Goal: Transaction & Acquisition: Purchase product/service

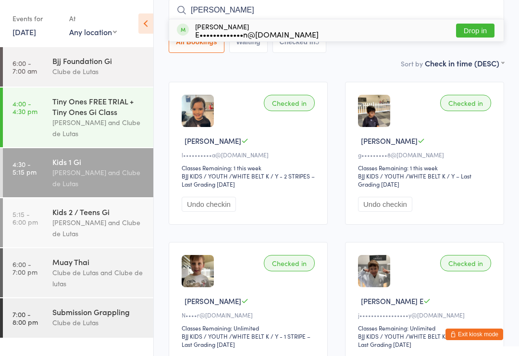
type input "Leo"
click at [486, 28] on button "Drop in" at bounding box center [475, 31] width 38 height 14
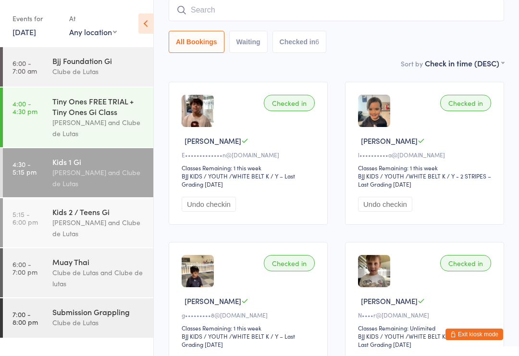
click at [234, 1] on input "search" at bounding box center [336, 10] width 335 height 22
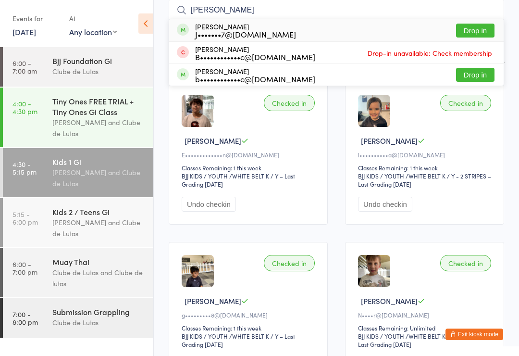
type input "Brad"
click at [481, 28] on button "Drop in" at bounding box center [475, 31] width 38 height 14
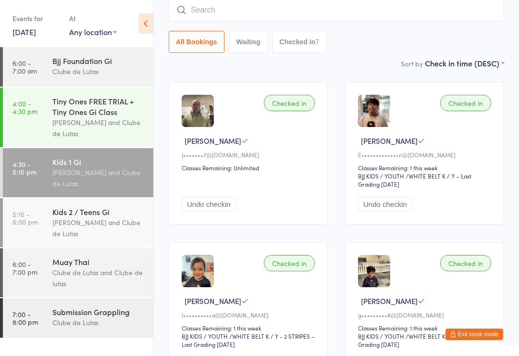
click at [115, 256] on div "Muay Thai Clube de Lutas and Clube de lutas" at bounding box center [102, 272] width 101 height 49
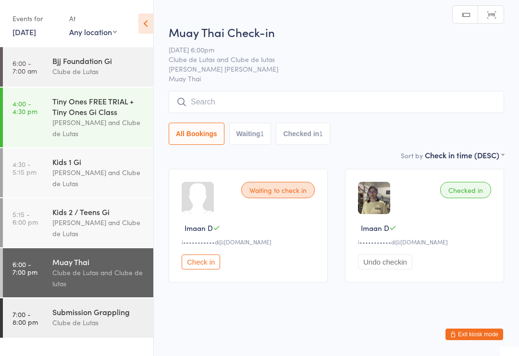
click at [295, 104] on input "search" at bounding box center [336, 102] width 335 height 22
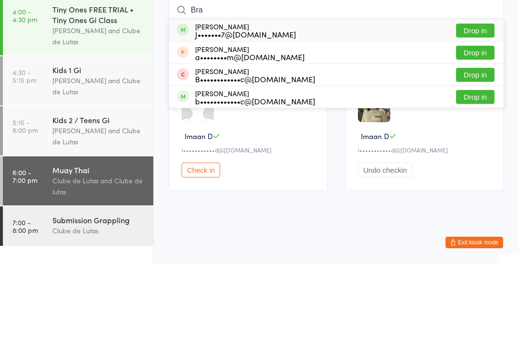
type input "Bra"
click at [492, 160] on button "Drop in" at bounding box center [475, 167] width 38 height 14
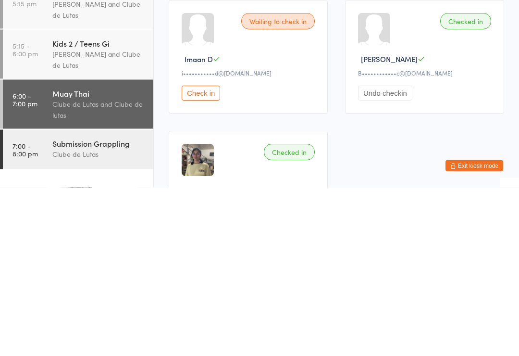
click at [126, 306] on div "Submission Grappling" at bounding box center [98, 311] width 93 height 11
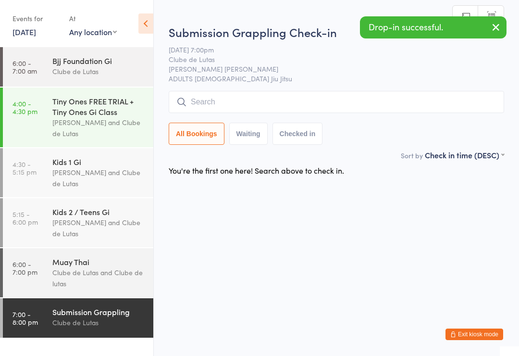
click at [314, 104] on input "search" at bounding box center [336, 102] width 335 height 22
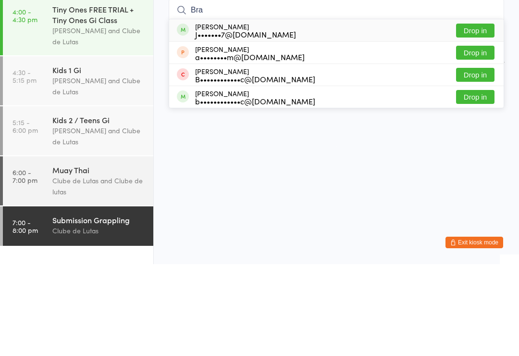
type input "Bra"
click at [470, 160] on button "Drop in" at bounding box center [475, 167] width 38 height 14
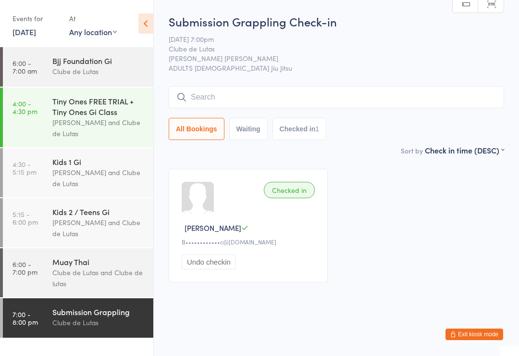
click at [435, 89] on input "search" at bounding box center [336, 97] width 335 height 22
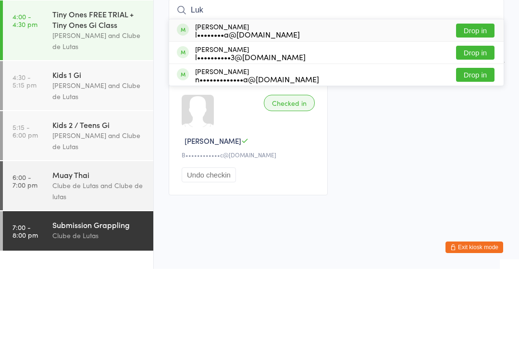
type input "Luk"
click at [470, 133] on button "Drop in" at bounding box center [475, 140] width 38 height 14
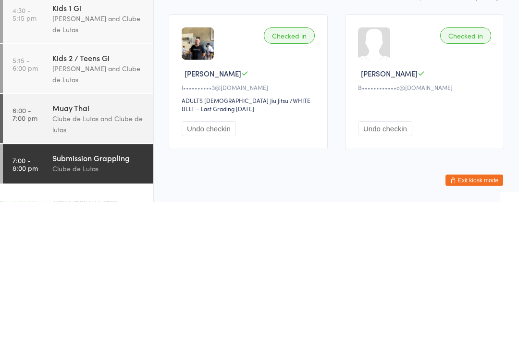
click at [92, 267] on div "Clube de Lutas and Clube de lutas" at bounding box center [98, 278] width 93 height 22
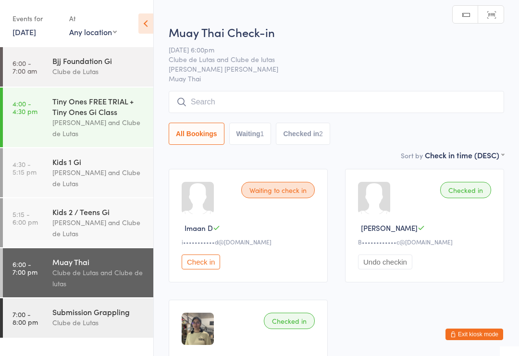
click at [296, 101] on input "search" at bounding box center [336, 102] width 335 height 22
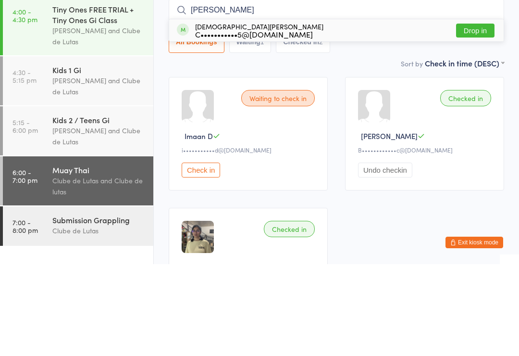
type input "Chris"
click at [471, 115] on button "Drop in" at bounding box center [475, 122] width 38 height 14
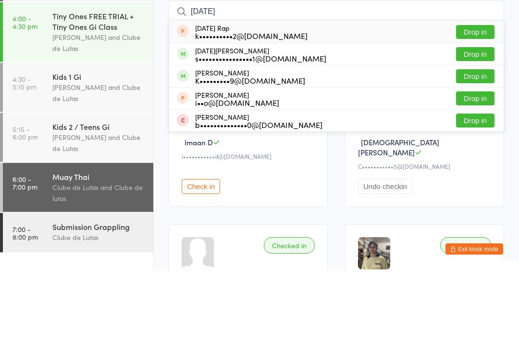
type input "kartik"
click at [482, 133] on button "Drop in" at bounding box center [475, 140] width 38 height 14
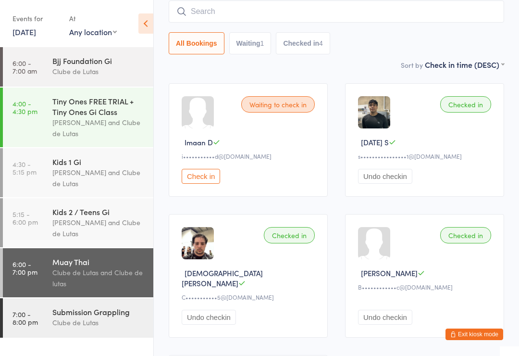
click at [335, 15] on input "search" at bounding box center [336, 11] width 335 height 22
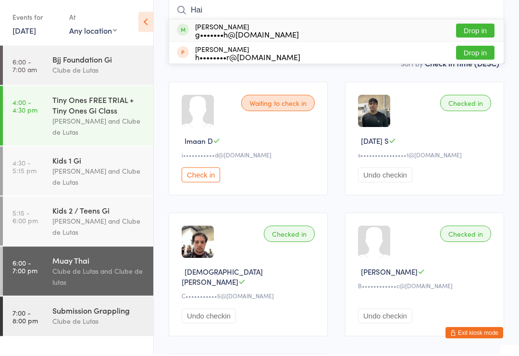
type input "Hai"
click at [226, 32] on div "g•••••••h@gmail.com" at bounding box center [247, 36] width 104 height 8
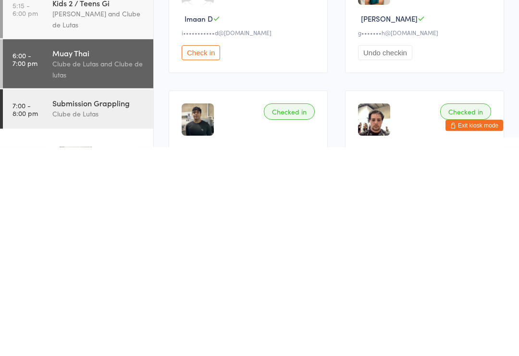
scroll to position [0, 0]
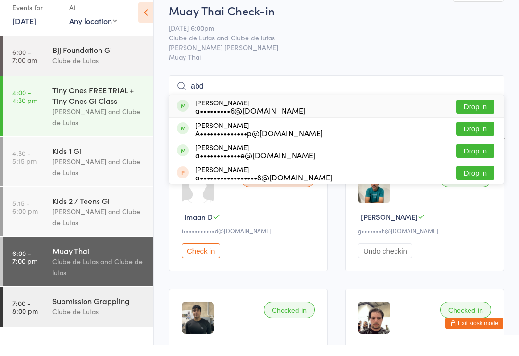
type input "abd"
click at [481, 111] on button "Drop in" at bounding box center [475, 118] width 38 height 14
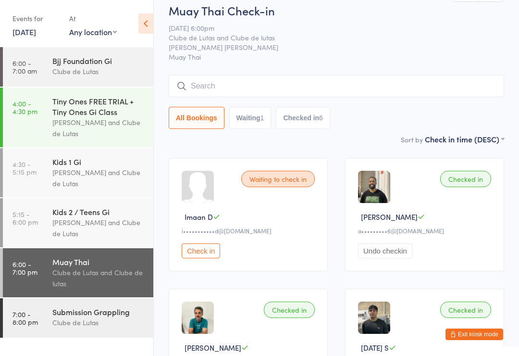
click at [448, 84] on input "search" at bounding box center [336, 86] width 335 height 22
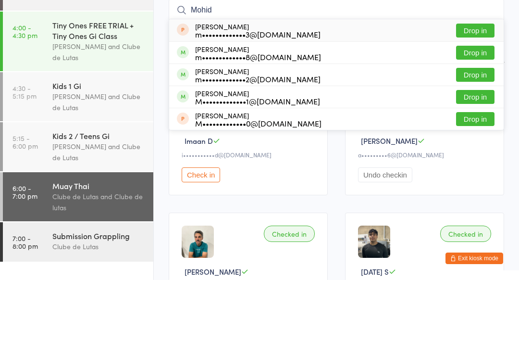
type input "Mohid"
click at [481, 166] on button "Drop in" at bounding box center [475, 173] width 38 height 14
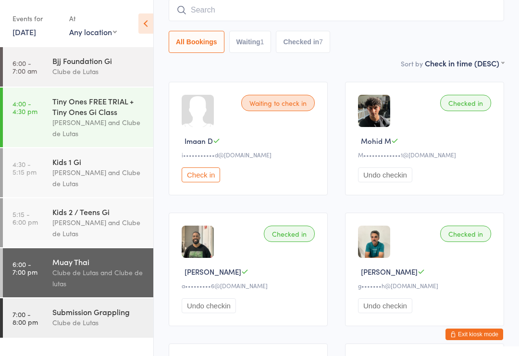
click at [298, 20] on input "search" at bounding box center [336, 10] width 335 height 22
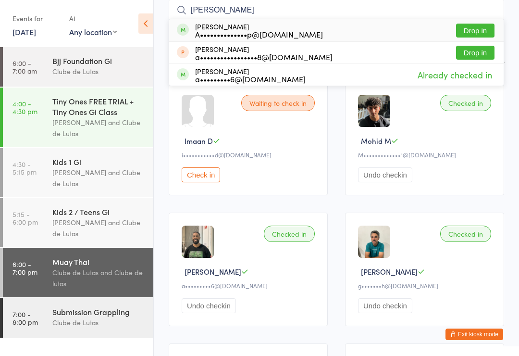
type input "Abdullah"
click at [472, 31] on button "Drop in" at bounding box center [475, 31] width 38 height 14
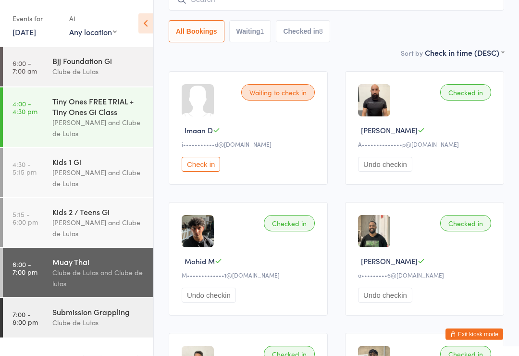
scroll to position [95, 0]
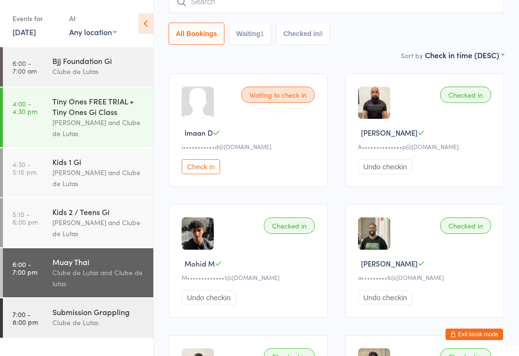
click at [367, 11] on input "search" at bounding box center [336, 2] width 335 height 22
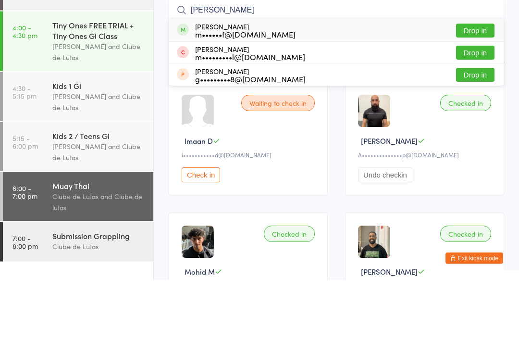
type input "Gianni"
click at [253, 107] on div "m••••••f@sevenhills.com" at bounding box center [245, 111] width 100 height 8
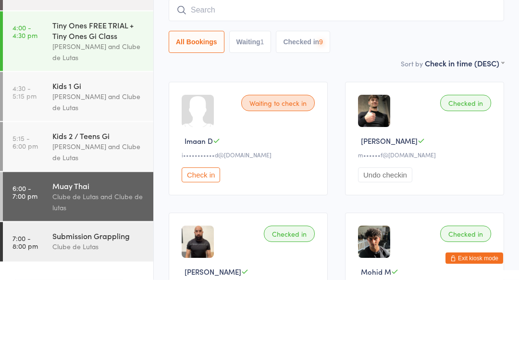
scroll to position [87, 0]
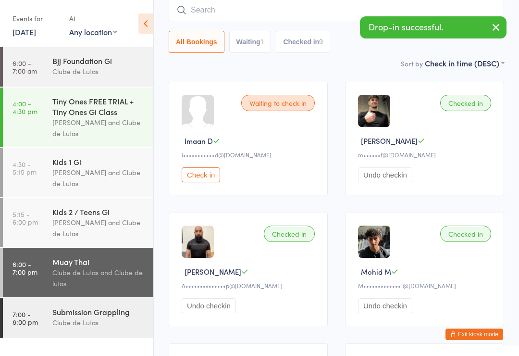
click at [85, 317] on div "Submission Grappling" at bounding box center [98, 311] width 93 height 11
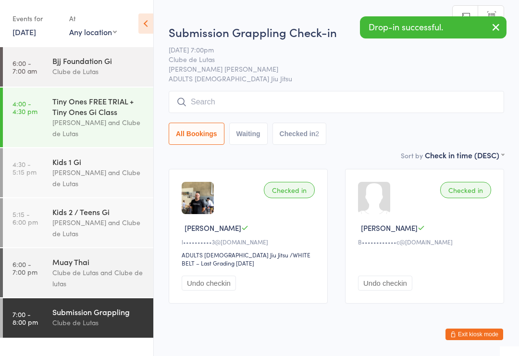
click at [345, 88] on div "Submission Grappling Check-in 16 Sep 7:00pm Clube de Lutas Rouse Hill ADULTS BR…" at bounding box center [336, 86] width 335 height 125
click at [336, 104] on input "search" at bounding box center [336, 102] width 335 height 22
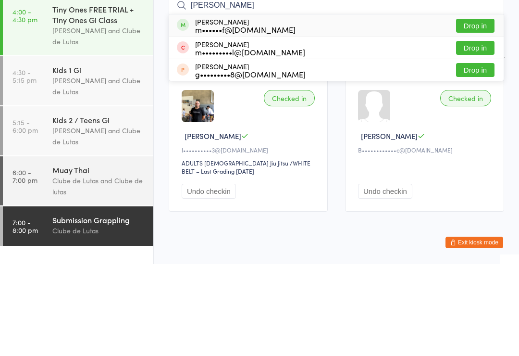
type input "Gianni"
click at [268, 117] on div "m••••••f@sevenhills.com" at bounding box center [245, 121] width 100 height 8
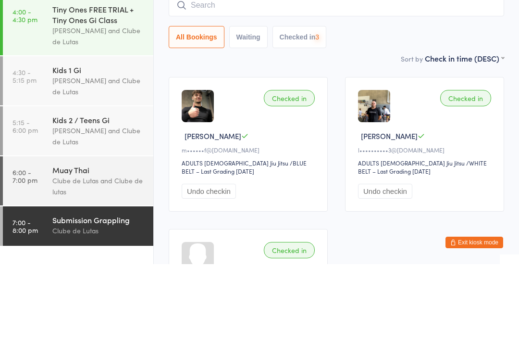
scroll to position [92, 0]
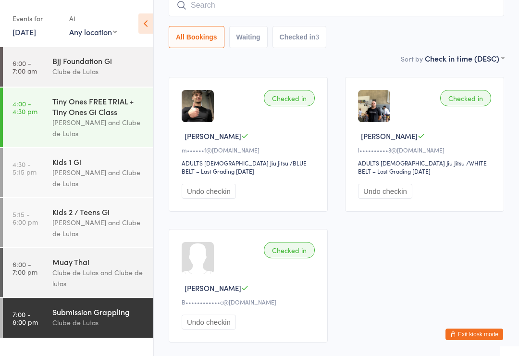
click at [239, 8] on input "search" at bounding box center [336, 5] width 335 height 22
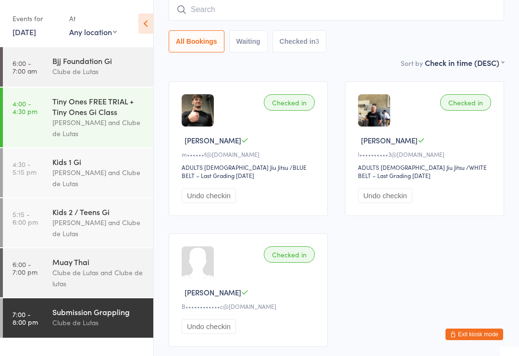
scroll to position [87, 0]
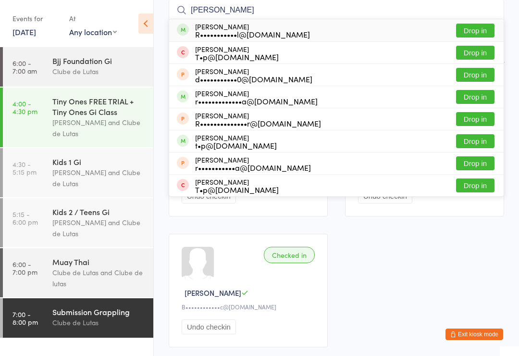
type input "Rohan"
click at [479, 29] on button "Drop in" at bounding box center [475, 31] width 38 height 14
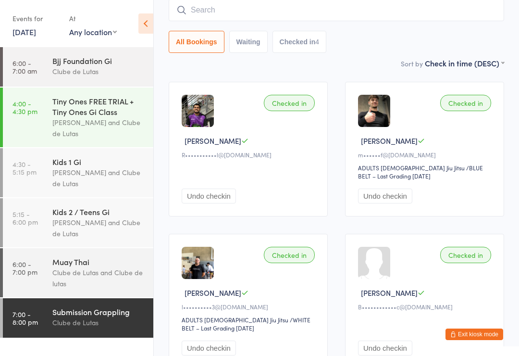
click at [499, 154] on div "Checked in Gianni G m••••••f@sevenhills.com ADULTS BRAZILIAN Jiu Jitsu ADULTS B…" at bounding box center [424, 149] width 159 height 135
click at [506, 163] on div "Checked in Rohan N R•••••••••••l@hotmail.com Undo checkin Checked in Gianni G m…" at bounding box center [336, 225] width 353 height 304
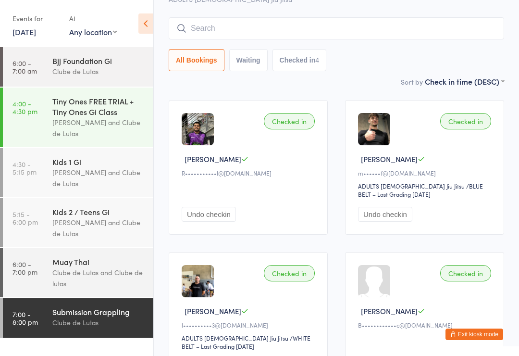
scroll to position [68, 0]
click at [241, 33] on input "search" at bounding box center [336, 29] width 335 height 22
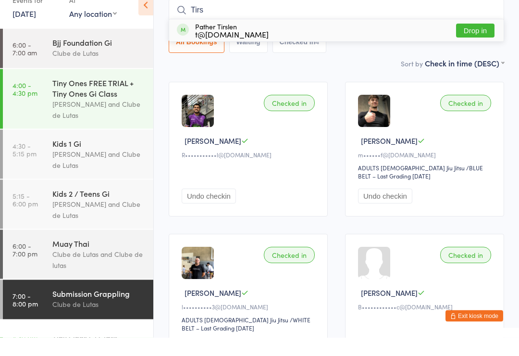
type input "Tirs"
click at [489, 42] on button "Drop in" at bounding box center [475, 49] width 38 height 14
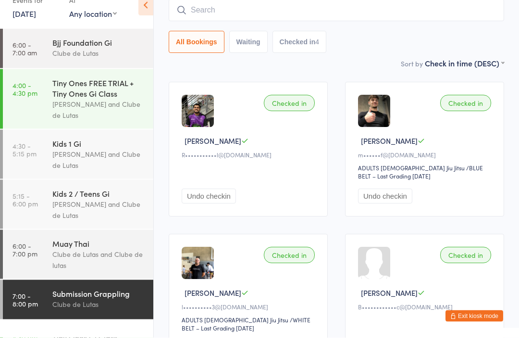
scroll to position [87, 0]
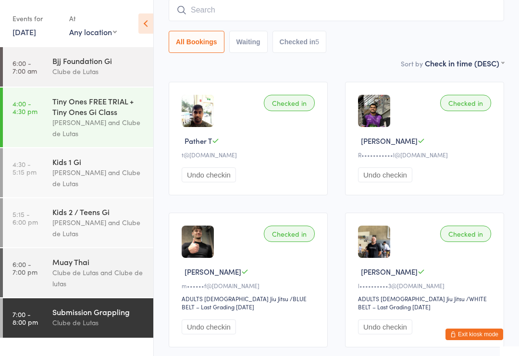
click at [317, 7] on input "search" at bounding box center [336, 10] width 335 height 22
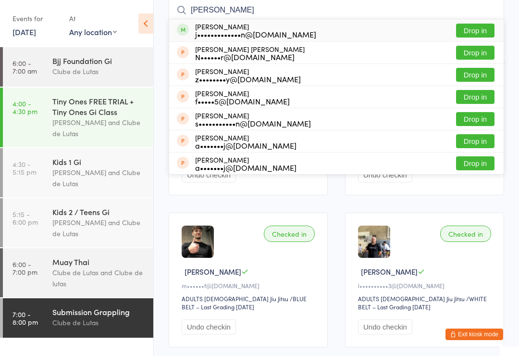
type input "Jack ch"
click at [296, 33] on div "Jack Chegwidden j•••••••••••••n@gmail.com Drop in" at bounding box center [336, 30] width 334 height 22
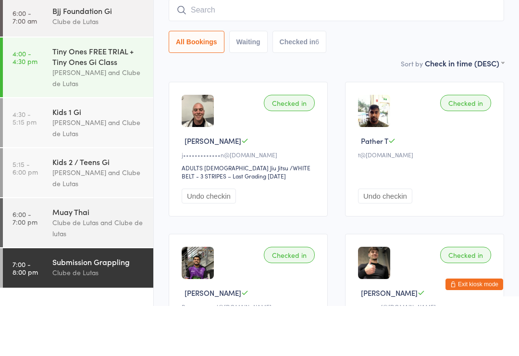
scroll to position [37, 0]
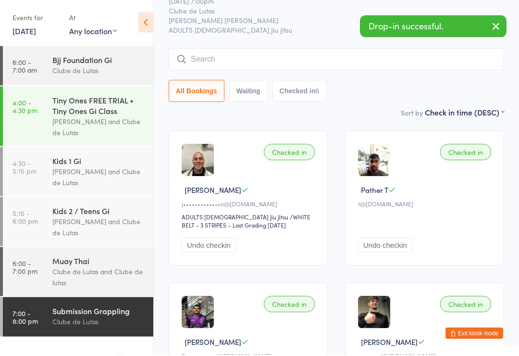
click at [98, 63] on div "Bjj Foundation Gi" at bounding box center [98, 60] width 93 height 11
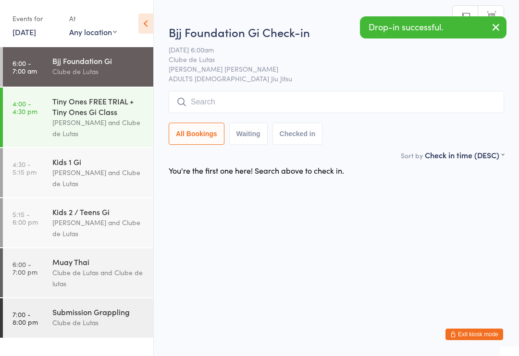
click at [287, 99] on input "search" at bounding box center [336, 102] width 335 height 22
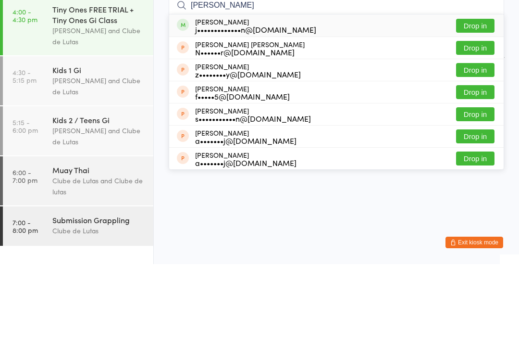
type input "Jack ch"
click at [283, 117] on div "j•••••••••••••n@[DOMAIN_NAME]" at bounding box center [255, 121] width 121 height 8
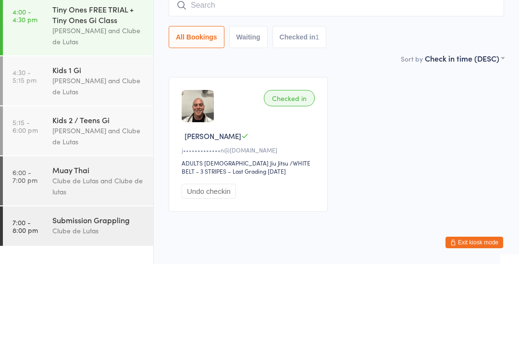
scroll to position [25, 0]
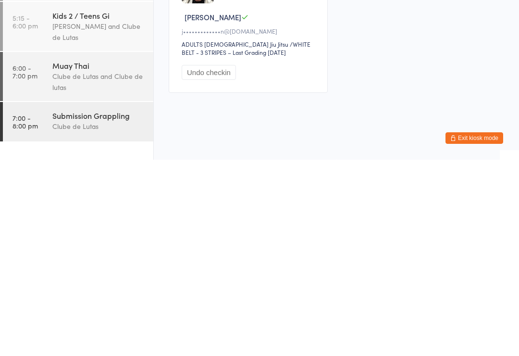
click at [107, 267] on div "Clube de Lutas and Clube de lutas" at bounding box center [98, 278] width 93 height 22
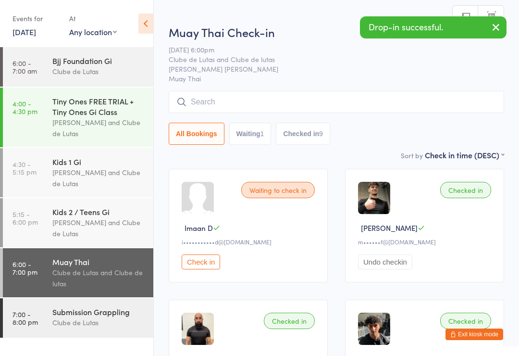
click at [101, 309] on div "Submission Grappling Clube de Lutas" at bounding box center [102, 317] width 101 height 38
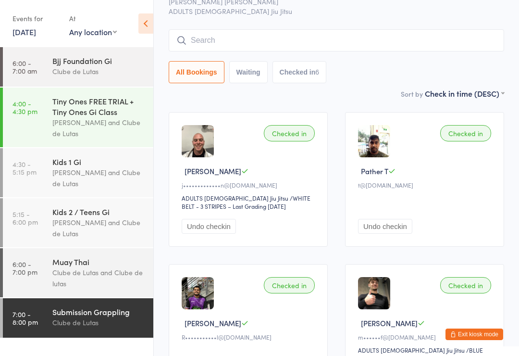
scroll to position [55, 0]
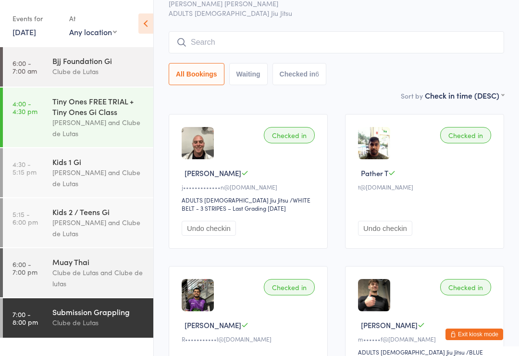
click at [427, 29] on div "Submission Grappling Check-in 16 Sep 7:00pm Clube de Lutas Rouse Hill ADULTS BR…" at bounding box center [336, 24] width 335 height 131
click at [429, 49] on input "search" at bounding box center [336, 42] width 335 height 22
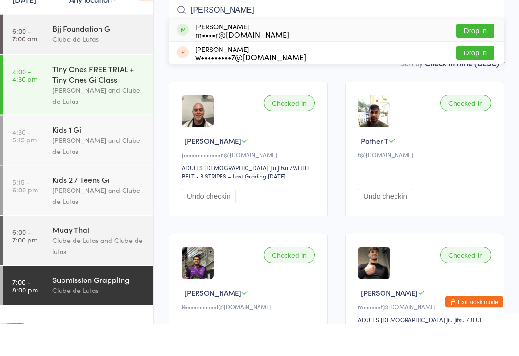
type input "Liam"
click at [476, 56] on button "Drop in" at bounding box center [475, 63] width 38 height 14
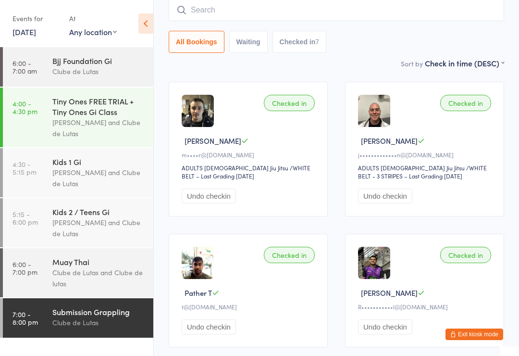
click at [244, 12] on input "search" at bounding box center [336, 10] width 335 height 22
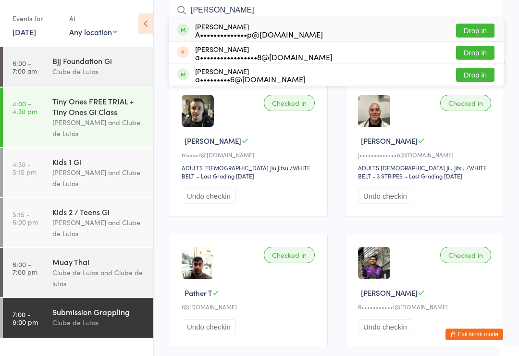
type input "Abdullah"
click at [480, 29] on button "Drop in" at bounding box center [475, 31] width 38 height 14
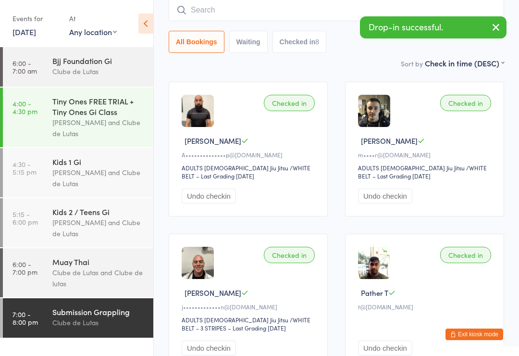
click at [66, 283] on div "Clube de Lutas and Clube de lutas" at bounding box center [98, 278] width 93 height 22
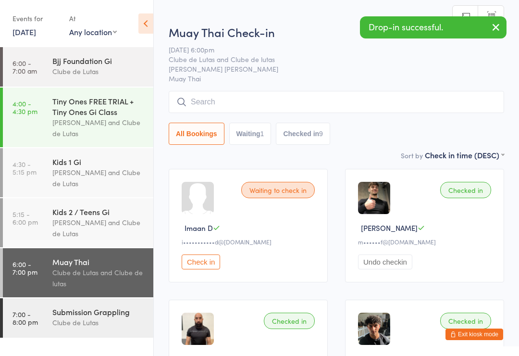
click at [84, 317] on div "Submission Grappling" at bounding box center [98, 311] width 93 height 11
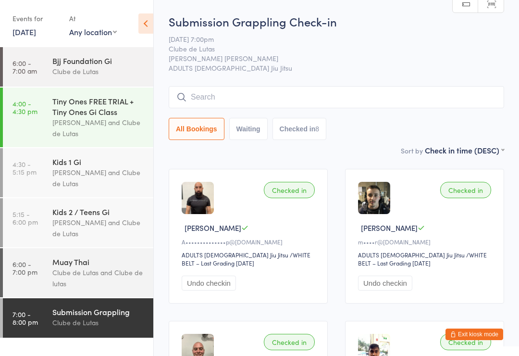
click at [489, 332] on button "Exit kiosk mode" at bounding box center [474, 334] width 58 height 12
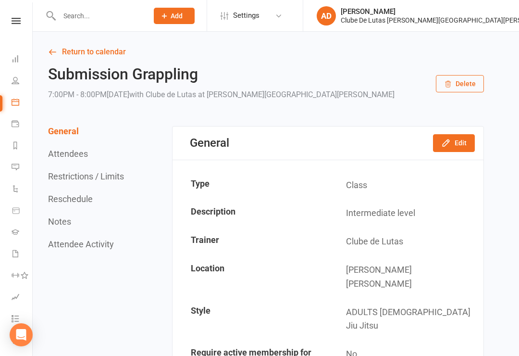
click at [20, 211] on link "Product Sales" at bounding box center [23, 211] width 22 height 22
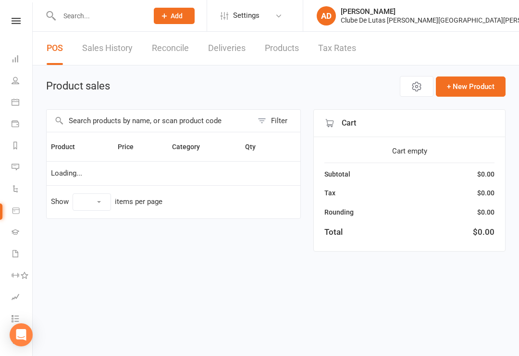
select select "10"
click at [81, 122] on input "text" at bounding box center [150, 121] width 206 height 22
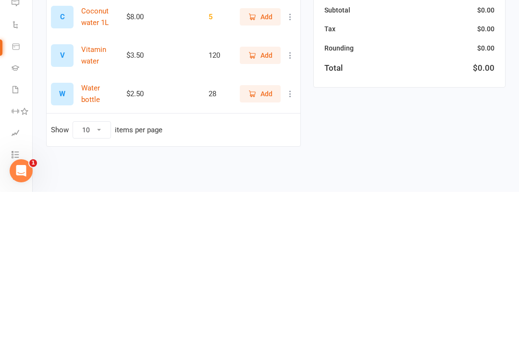
click at [262, 249] on button "Add" at bounding box center [260, 257] width 41 height 17
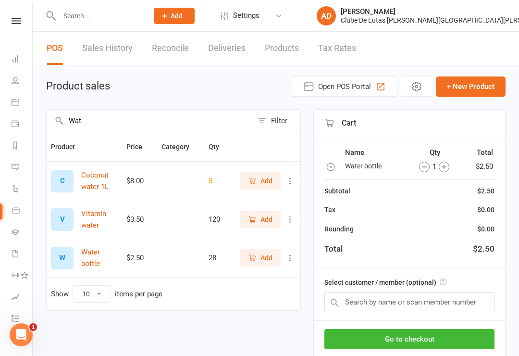
click at [108, 123] on input "Wat" at bounding box center [150, 121] width 206 height 22
type input "W"
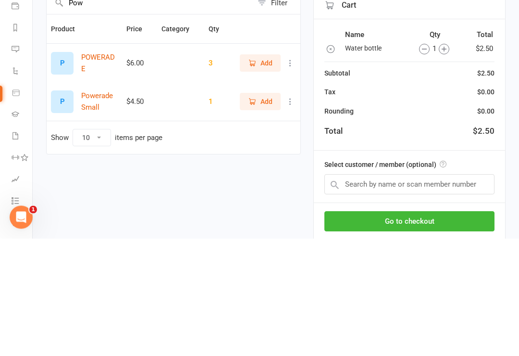
type input "Pow"
click at [263, 175] on span "Add" at bounding box center [266, 180] width 12 height 11
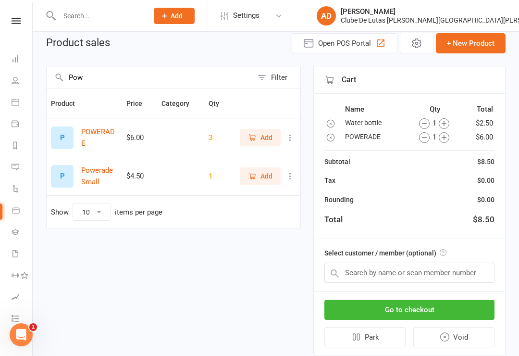
click at [450, 296] on div "Go to checkout Park Void" at bounding box center [409, 323] width 191 height 64
click at [449, 305] on button "Go to checkout" at bounding box center [409, 309] width 170 height 20
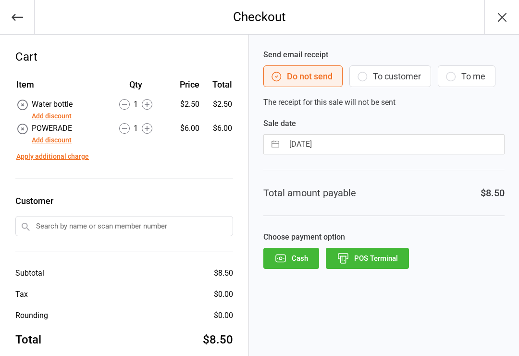
click at [378, 253] on button "POS Terminal" at bounding box center [367, 257] width 83 height 21
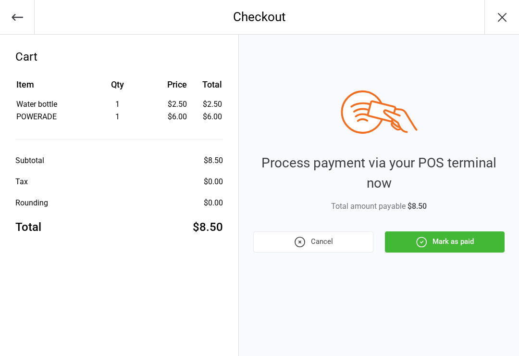
click at [429, 242] on button "Mark as paid" at bounding box center [445, 241] width 120 height 21
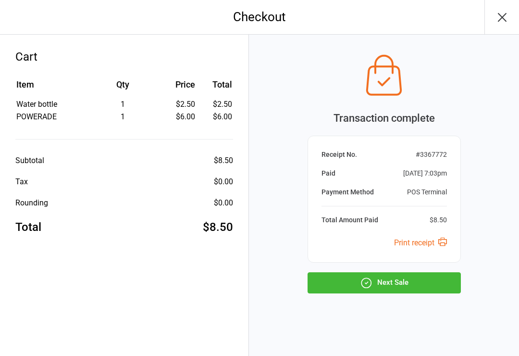
click at [328, 291] on button "Next Sale" at bounding box center [384, 282] width 153 height 21
click at [329, 267] on div "Transaction complete Receipt No. # 3367772 Paid Sep 16, 2025 7:03pm Payment Met…" at bounding box center [384, 171] width 153 height 244
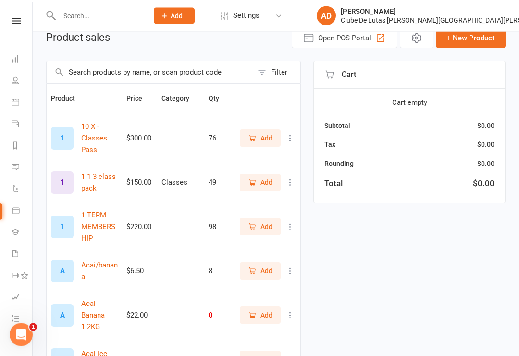
scroll to position [48, 0]
click at [89, 76] on input "text" at bounding box center [150, 73] width 206 height 22
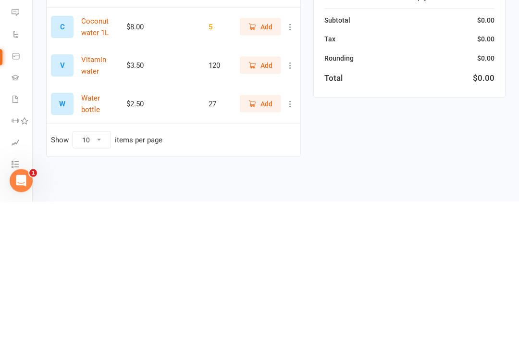
type input "Wat"
click at [254, 253] on icon "button" at bounding box center [252, 257] width 9 height 9
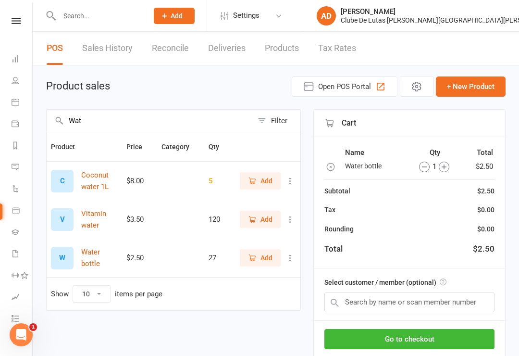
click at [439, 334] on button "Go to checkout" at bounding box center [409, 339] width 170 height 20
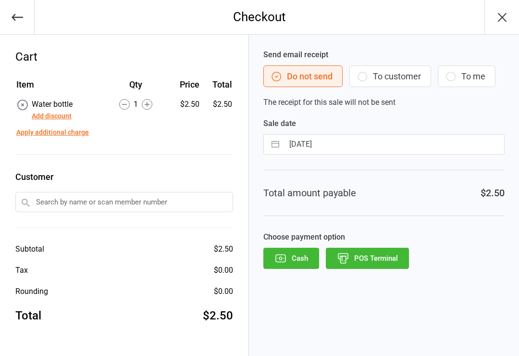
click at [394, 255] on button "POS Terminal" at bounding box center [367, 257] width 83 height 21
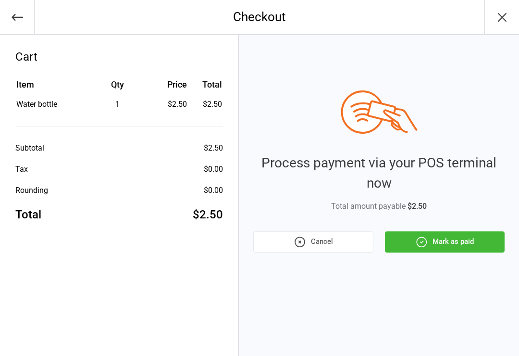
click at [424, 238] on icon "button" at bounding box center [421, 241] width 12 height 12
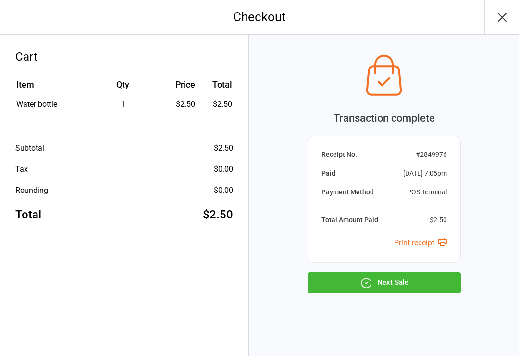
click at [407, 268] on div "Transaction complete Receipt No. # 2849976 Paid [DATE] 7:05pm Payment Method PO…" at bounding box center [384, 171] width 153 height 244
click at [403, 278] on button "Next Sale" at bounding box center [384, 282] width 153 height 21
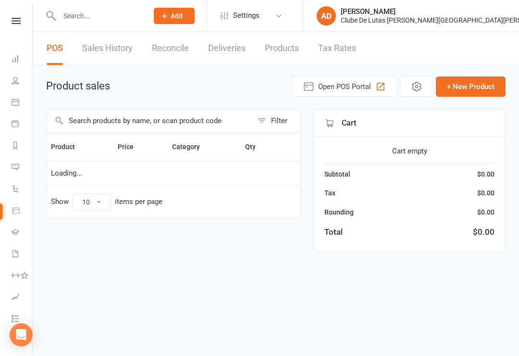
click at [89, 119] on input "text" at bounding box center [150, 121] width 206 height 22
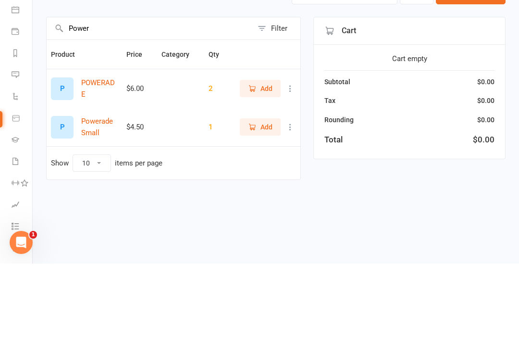
type input "Power"
click at [261, 175] on span "Add" at bounding box center [266, 180] width 12 height 11
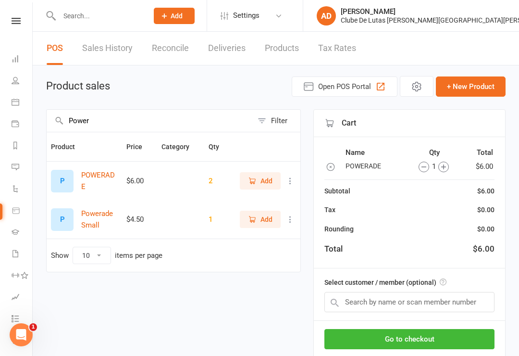
click at [463, 333] on button "Go to checkout" at bounding box center [409, 339] width 170 height 20
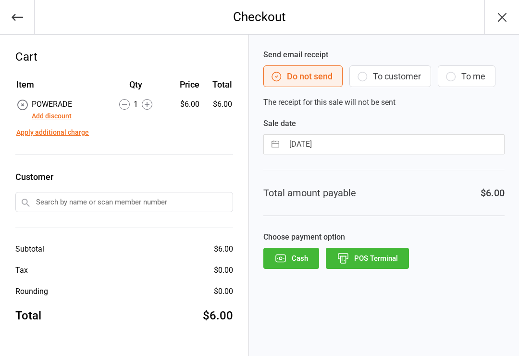
click at [391, 264] on button "POS Terminal" at bounding box center [367, 257] width 83 height 21
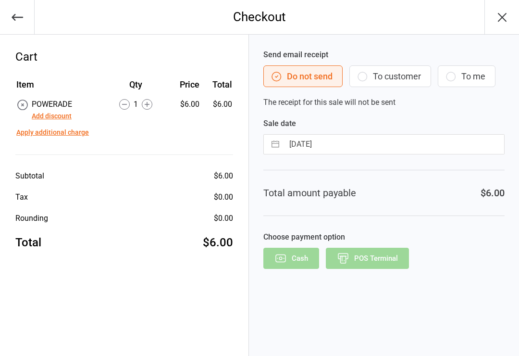
click at [407, 257] on div "Cash POS Terminal" at bounding box center [383, 257] width 241 height 21
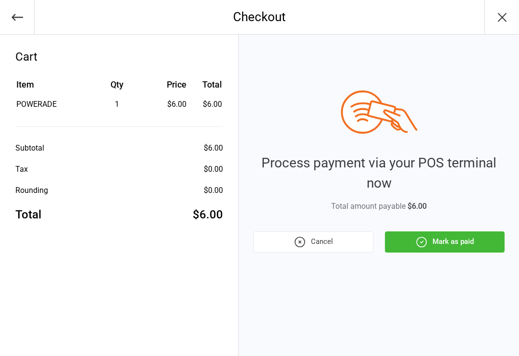
click at [456, 251] on button "Mark as paid" at bounding box center [445, 241] width 120 height 21
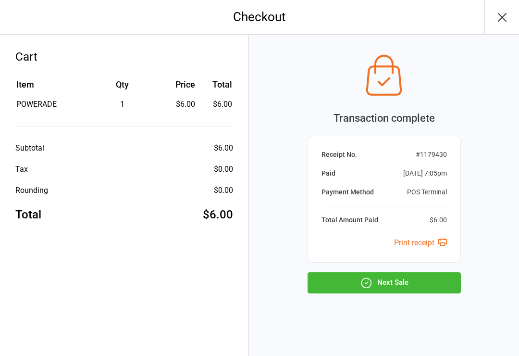
click at [436, 267] on div "Transaction complete Receipt No. # 1179430 Paid Sep 16, 2025 7:05pm Payment Met…" at bounding box center [384, 171] width 153 height 244
click at [430, 280] on button "Next Sale" at bounding box center [384, 282] width 153 height 21
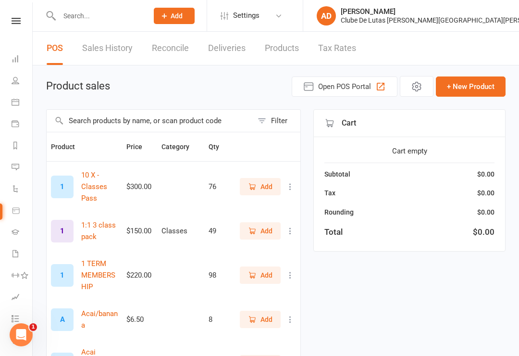
click at [18, 102] on icon at bounding box center [16, 102] width 8 height 8
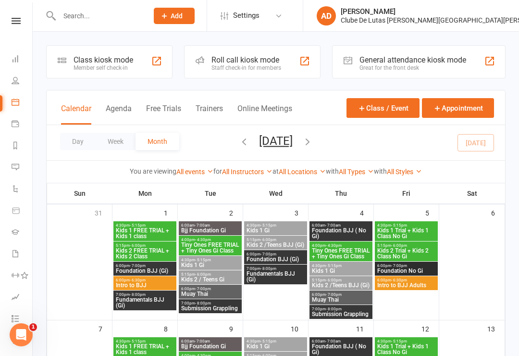
click at [65, 61] on icon at bounding box center [62, 60] width 9 height 9
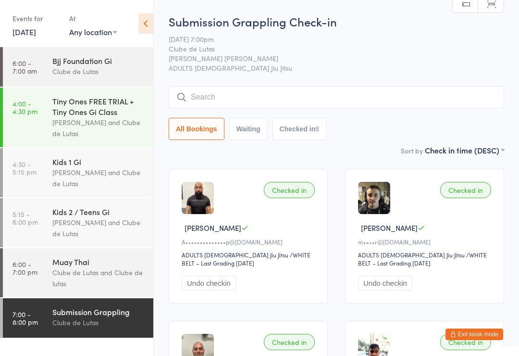
click at [315, 88] on input "search" at bounding box center [336, 97] width 335 height 22
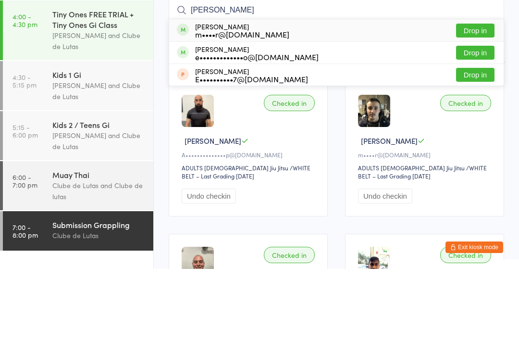
type input "[PERSON_NAME]"
click at [473, 111] on button "Drop in" at bounding box center [475, 118] width 38 height 14
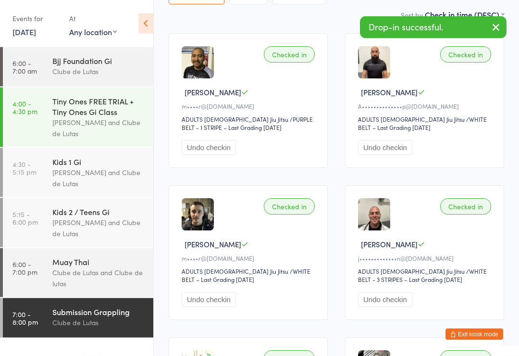
scroll to position [135, 0]
